Goal: Task Accomplishment & Management: Complete application form

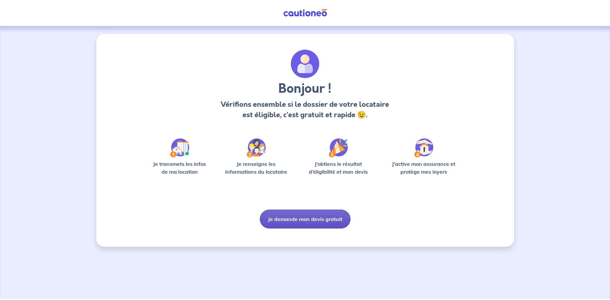
click at [313, 222] on button "Je demande mon devis gratuit" at bounding box center [305, 219] width 91 height 19
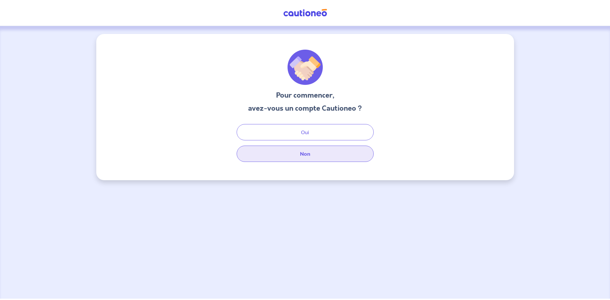
click at [328, 151] on button "Non" at bounding box center [305, 154] width 137 height 16
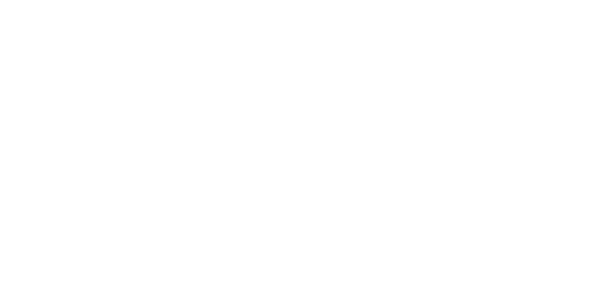
select select "FR"
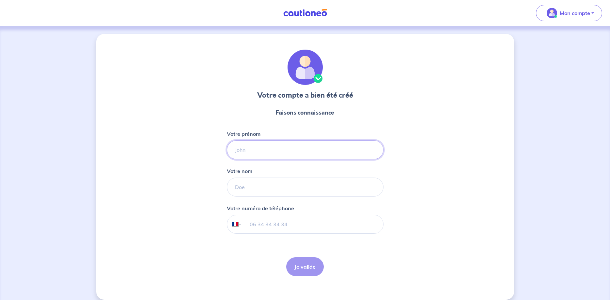
drag, startPoint x: 312, startPoint y: 141, endPoint x: 314, endPoint y: 146, distance: 5.3
click at [312, 142] on input "Votre prénom" at bounding box center [305, 149] width 157 height 19
type input "[PERSON_NAME]"
type input "PITOIZET"
type input "06 52 20 14 15"
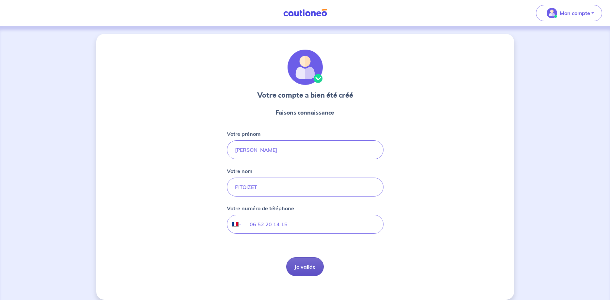
click at [307, 267] on button "Je valide" at bounding box center [305, 266] width 38 height 19
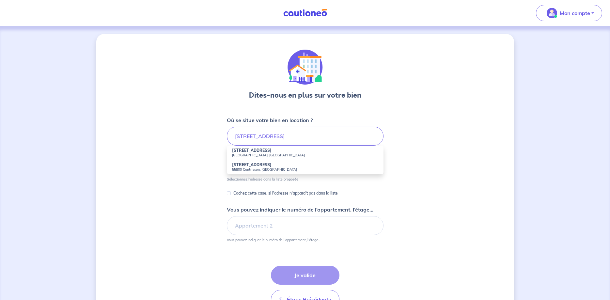
click at [278, 159] on li "41 Rue Haute 55800 Laimont, France" at bounding box center [305, 153] width 157 height 14
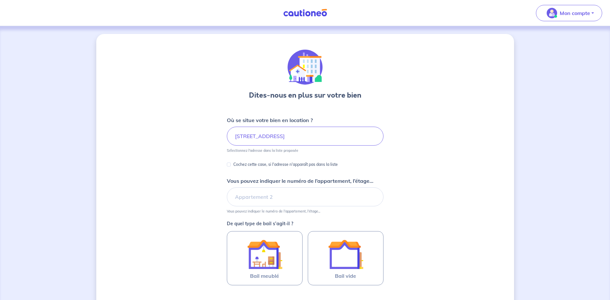
type input "41 Rue Haute, 55800 Laimont, France"
click at [320, 165] on p "Cochez cette case, si l'adresse n'apparaît pas dans la liste" at bounding box center [286, 165] width 105 height 8
click at [231, 165] on input "Cochez cette case, si l'adresse n'apparaît pas dans la liste" at bounding box center [229, 165] width 4 height 4
checkbox input "true"
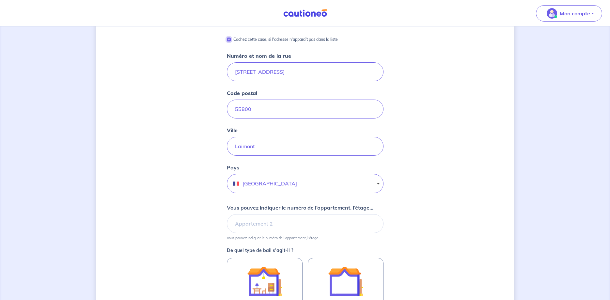
scroll to position [133, 0]
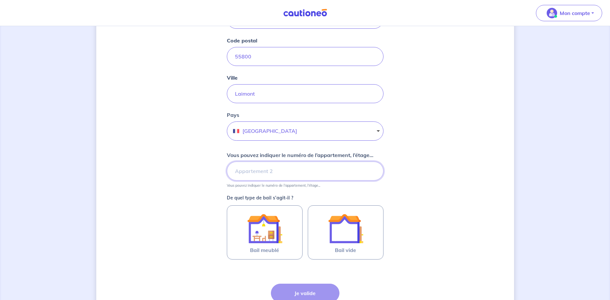
click at [340, 174] on input "Vous pouvez indiquer le numéro de l’appartement, l’étage..." at bounding box center [305, 171] width 157 height 19
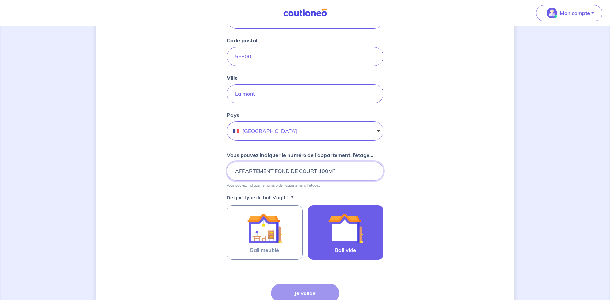
type input "APPARTEMENT FOND DE COURT 100M²"
click at [347, 246] on img at bounding box center [345, 228] width 35 height 35
click at [0, 0] on input "Bail vide" at bounding box center [0, 0] width 0 height 0
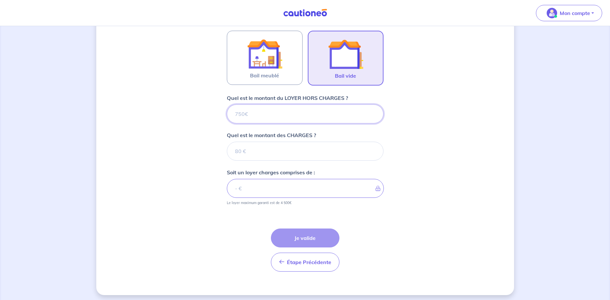
scroll to position [311, 0]
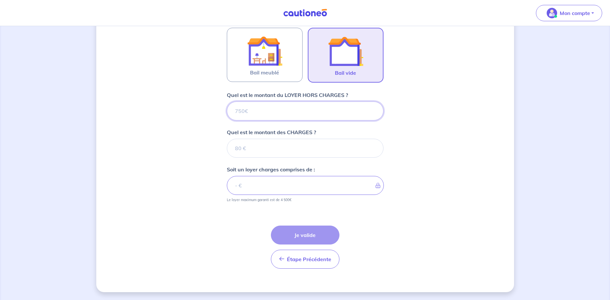
click at [328, 108] on input "Quel est le montant du LOYER HORS CHARGES ?" at bounding box center [305, 111] width 157 height 19
type input "65"
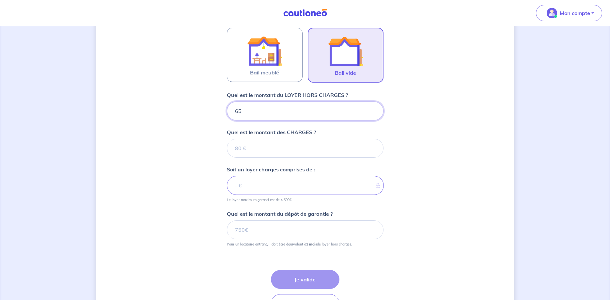
type input "650"
click at [320, 155] on input "Quel est le montant des CHARGES ?" at bounding box center [305, 148] width 157 height 19
type input "40"
type input "690"
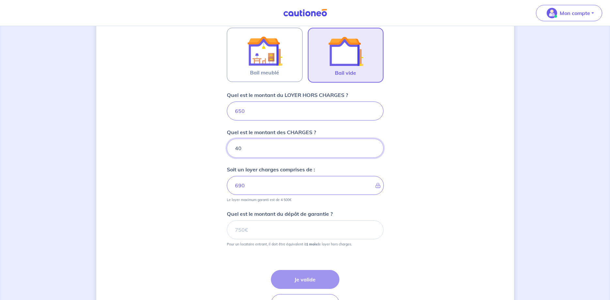
type input "40"
click at [302, 222] on input "Quel est le montant du dépôt de garantie ?" at bounding box center [305, 229] width 157 height 19
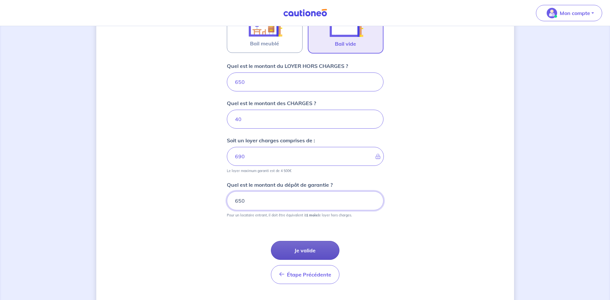
scroll to position [355, 0]
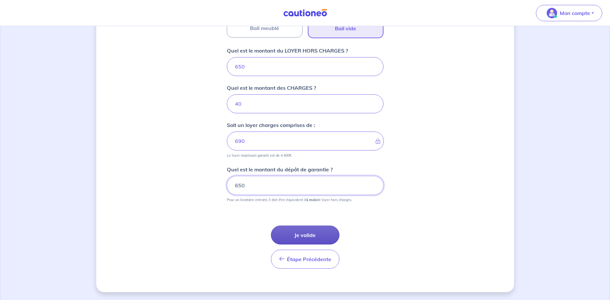
type input "650"
click at [316, 236] on button "Je valide" at bounding box center [305, 235] width 69 height 19
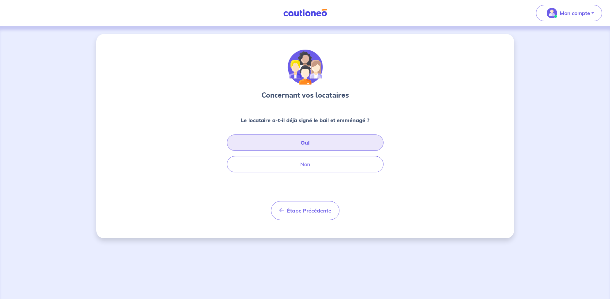
click at [329, 142] on button "Oui" at bounding box center [305, 143] width 157 height 16
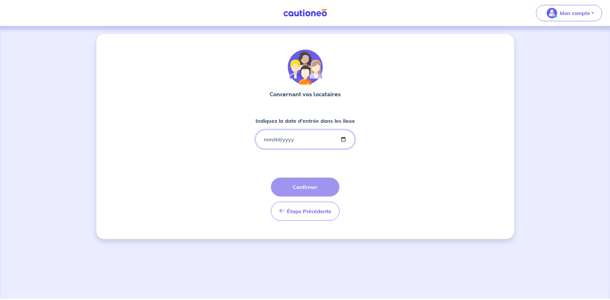
click at [275, 140] on input "Indiquez la date d'entrée dans les lieux" at bounding box center [305, 139] width 99 height 19
click at [267, 139] on input "Indiquez la date d'entrée dans les lieux" at bounding box center [305, 139] width 99 height 19
type input "2025-10-01"
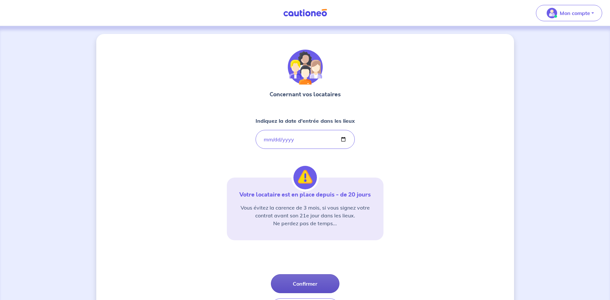
click at [328, 284] on button "Confirmer" at bounding box center [305, 283] width 69 height 19
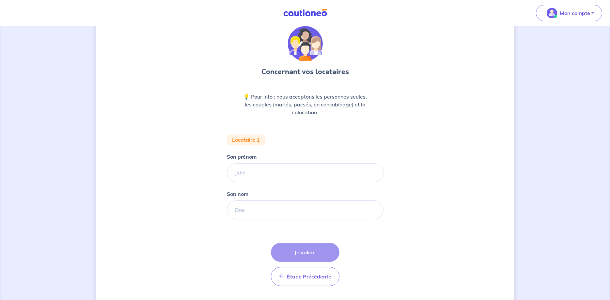
scroll to position [41, 0]
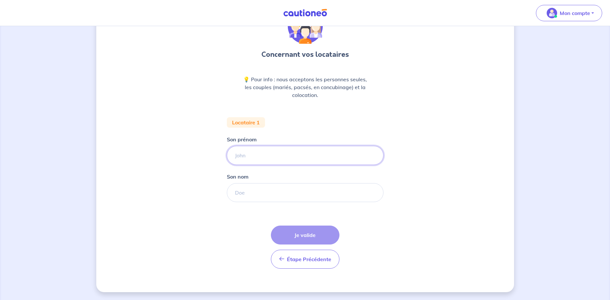
click at [297, 152] on input "Son prénom" at bounding box center [305, 155] width 157 height 19
type input "ERIC"
click at [318, 191] on input "Son nom" at bounding box center [305, 192] width 157 height 19
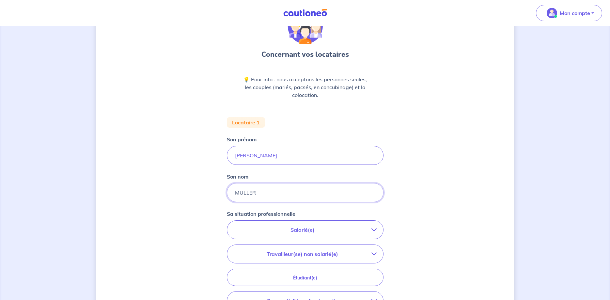
type input "MULLER"
click at [364, 232] on p "Salarié(e)" at bounding box center [303, 230] width 138 height 8
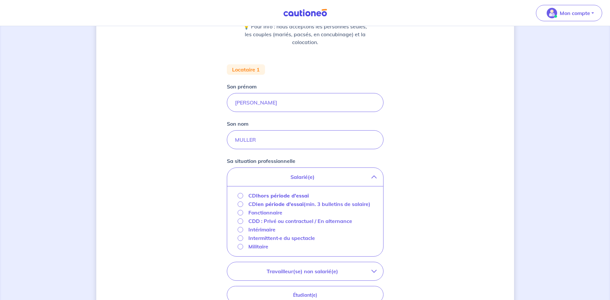
scroll to position [141, 0]
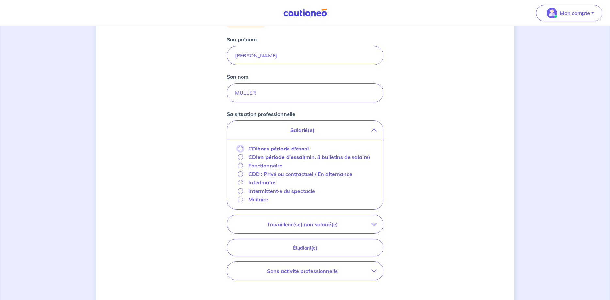
click at [243, 149] on input "CDI hors période d'essai" at bounding box center [241, 149] width 6 height 6
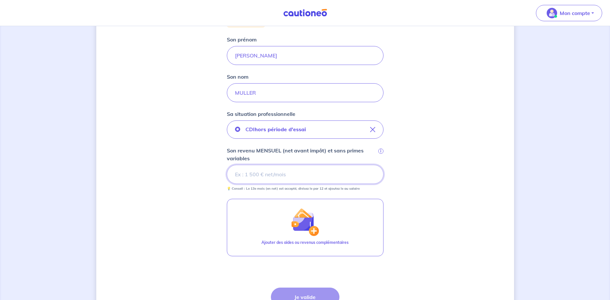
click at [308, 174] on input "Son revenu MENSUEL (net avant impôt) et sans primes variables i" at bounding box center [305, 174] width 157 height 19
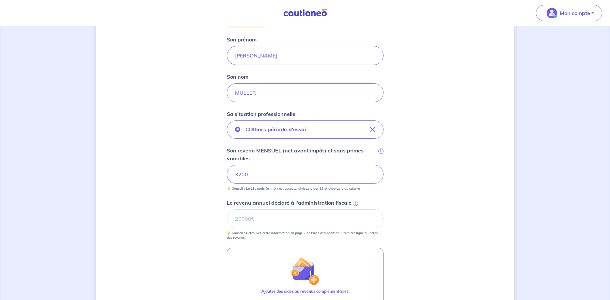
click at [419, 222] on div "Concernant vos locataires 💡 Pour info : nous acceptons les personnes seules, le…" at bounding box center [305, 148] width 418 height 510
click at [324, 221] on input "Le revenu annuel déclaré à l'administration fiscale i" at bounding box center [305, 218] width 157 height 19
click at [294, 218] on input "Le revenu annuel déclaré à l'administration fiscale i" at bounding box center [305, 218] width 157 height 19
type input "37164"
click at [408, 230] on div "Concernant vos locataires 💡 Pour info : nous acceptons les personnes seules, le…" at bounding box center [305, 148] width 418 height 510
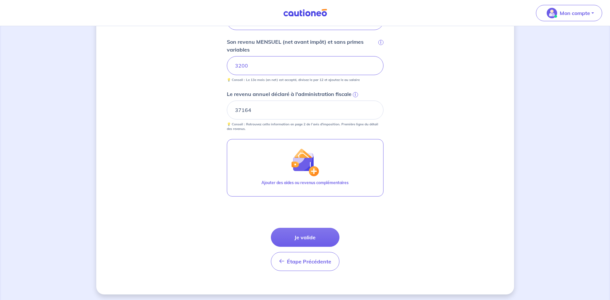
scroll to position [252, 0]
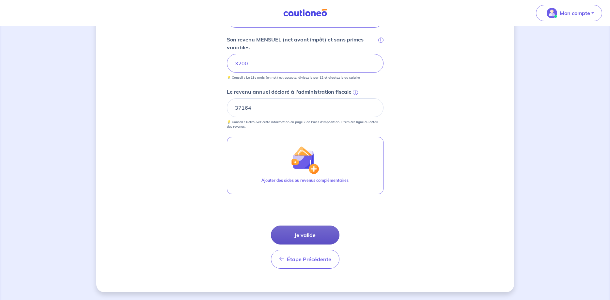
click at [305, 236] on button "Je valide" at bounding box center [305, 235] width 69 height 19
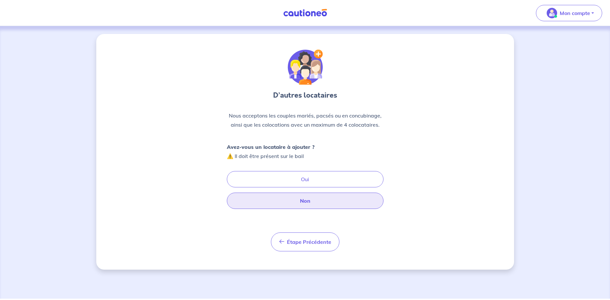
click at [331, 203] on button "Non" at bounding box center [305, 201] width 157 height 16
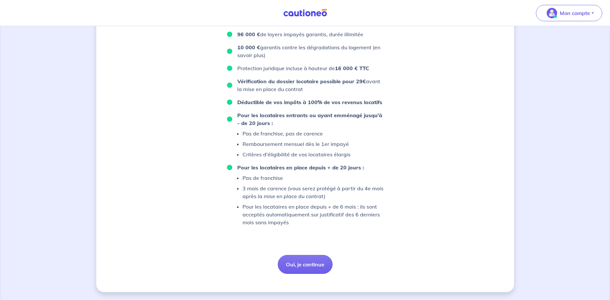
scroll to position [439, 0]
click at [318, 263] on button "Oui, je continue" at bounding box center [305, 264] width 55 height 19
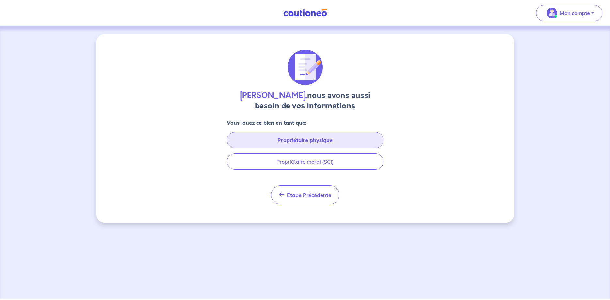
click at [326, 138] on button "Propriétaire physique" at bounding box center [305, 140] width 157 height 16
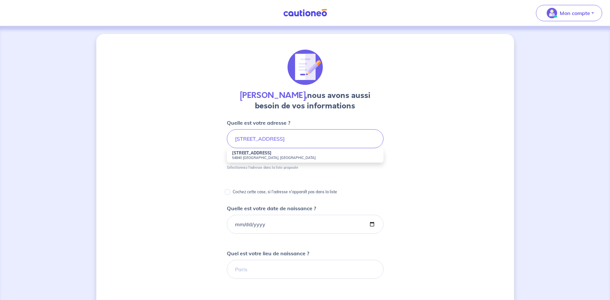
click at [293, 155] on li "62 Rue de la Bergerie 54840 Gondreville, France" at bounding box center [305, 155] width 157 height 14
type input "62 Rue de la Bergerie, 54840 Gondreville, France"
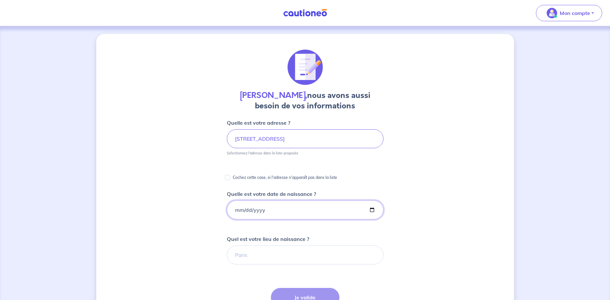
click at [311, 212] on input "Quelle est votre date de naissance ?" at bounding box center [305, 210] width 157 height 19
type input "1976-03-25"
click at [333, 233] on form "Quelle est votre adresse ? 62 Rue de la Bergerie, 54840 Gondreville, France Sél…" at bounding box center [305, 278] width 157 height 319
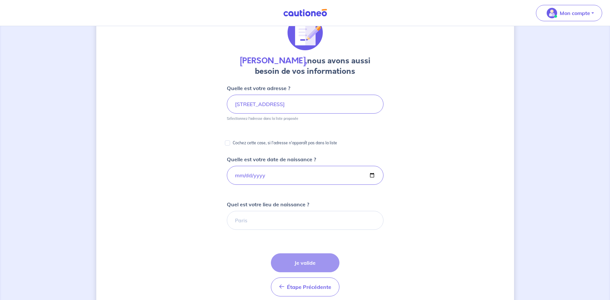
scroll to position [67, 0]
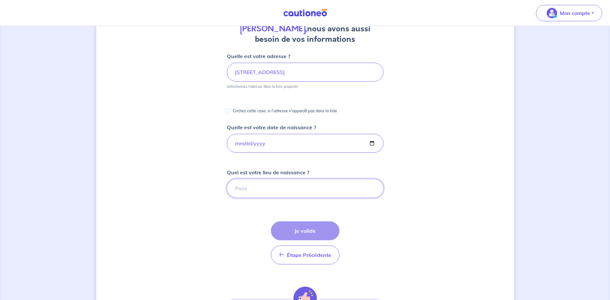
click at [333, 186] on input "Quel est votre lieu de naissance ?" at bounding box center [305, 188] width 157 height 19
type input "LILLE"
click at [310, 229] on button "Je valide" at bounding box center [305, 230] width 69 height 19
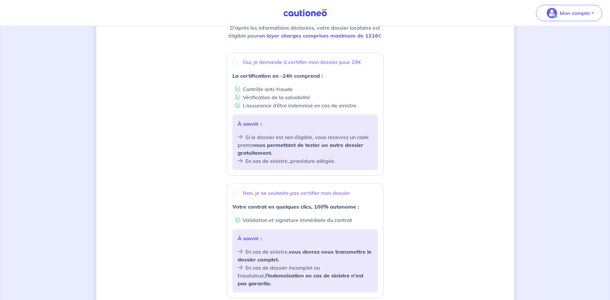
scroll to position [100, 0]
click at [235, 61] on input "Oui, je demande à certifier mon dossier pour 29€" at bounding box center [235, 62] width 5 height 5
radio input "true"
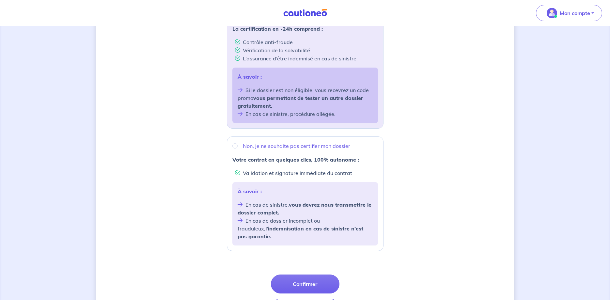
scroll to position [188, 0]
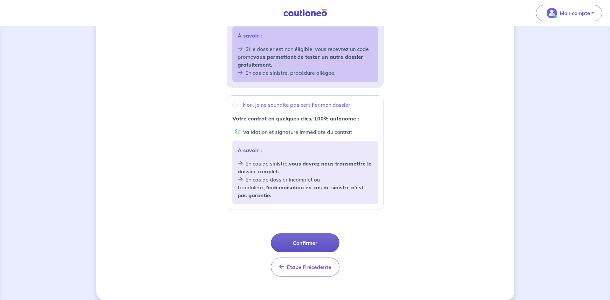
click at [323, 234] on button "Confirmer" at bounding box center [305, 243] width 69 height 19
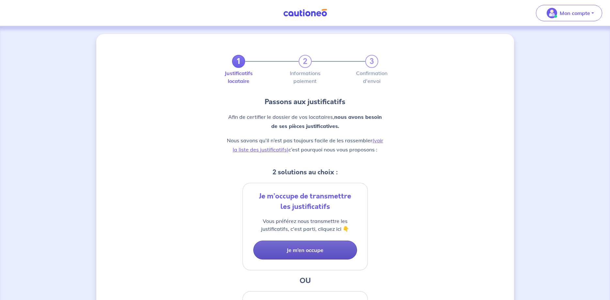
click at [343, 252] on button "Je m’en occupe" at bounding box center [305, 250] width 104 height 19
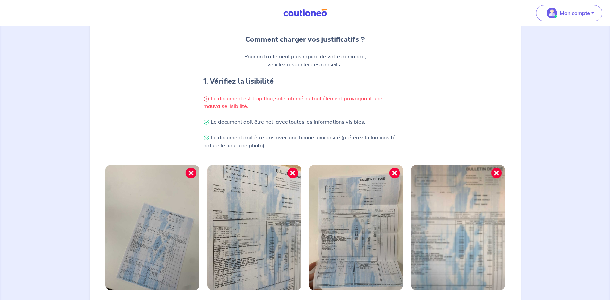
scroll to position [134, 0]
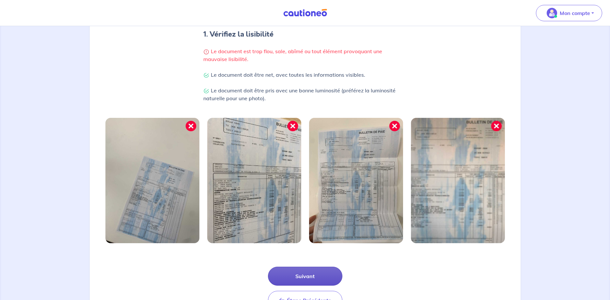
click at [305, 273] on button "Suivant" at bounding box center [305, 276] width 74 height 19
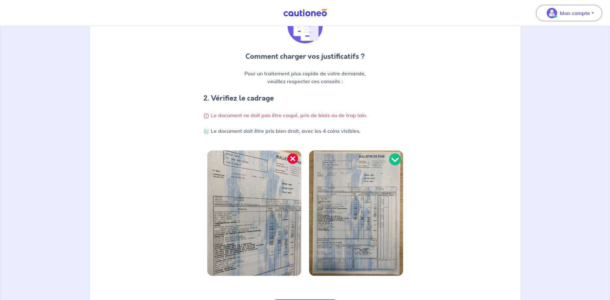
scroll to position [100, 0]
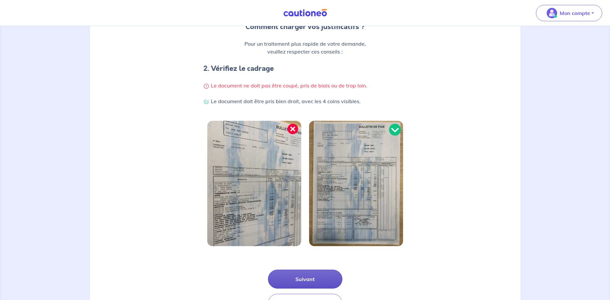
click at [305, 278] on button "Suivant" at bounding box center [305, 279] width 74 height 19
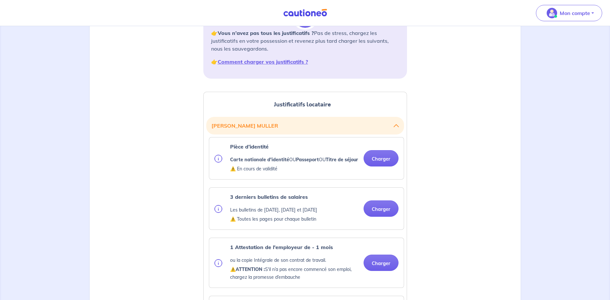
scroll to position [100, 0]
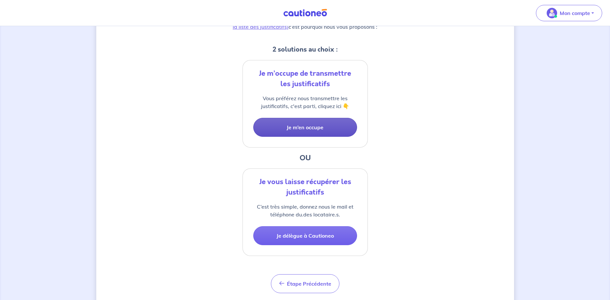
scroll to position [133, 0]
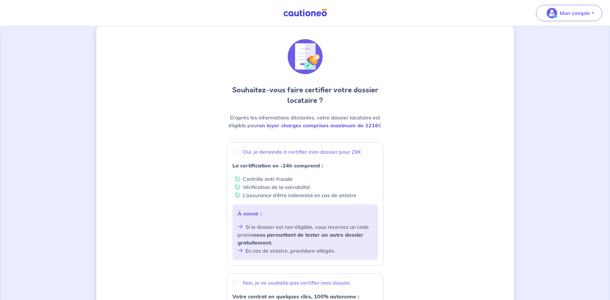
scroll to position [133, 0]
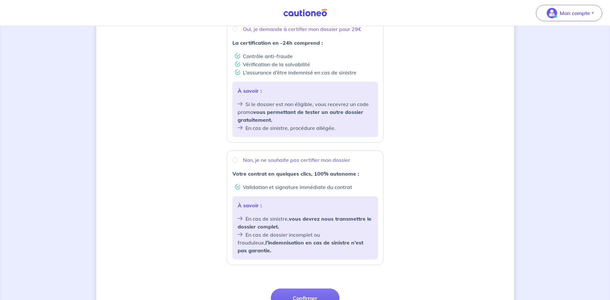
click at [237, 162] on div "Non, je ne souhaite pas certifier mon dossier" at bounding box center [306, 160] width 146 height 8
radio input "true"
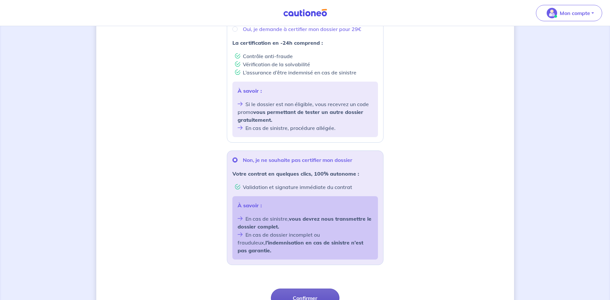
click at [309, 289] on button "Confirmer" at bounding box center [305, 298] width 69 height 19
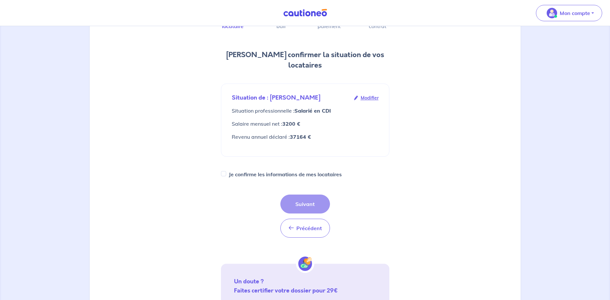
scroll to position [67, 0]
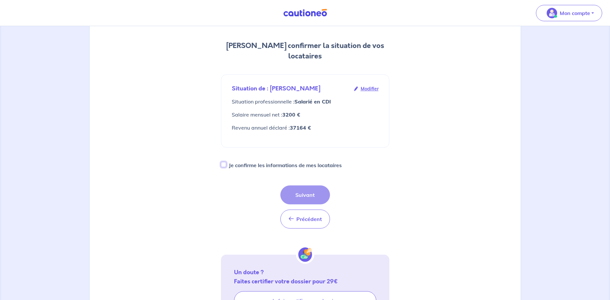
click at [222, 165] on input "Je confirme les informations de mes locataires" at bounding box center [223, 164] width 5 height 5
checkbox input "true"
click at [316, 196] on button "Suivant" at bounding box center [306, 195] width 50 height 19
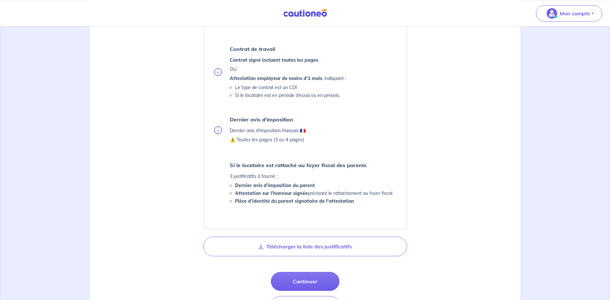
scroll to position [267, 0]
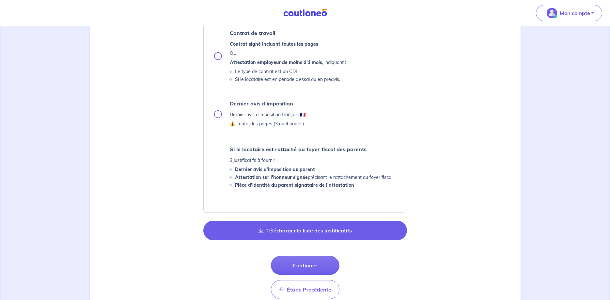
click at [343, 228] on button "Télécharger la liste des justificatifs" at bounding box center [305, 231] width 204 height 20
